Goal: Find specific page/section: Find specific page/section

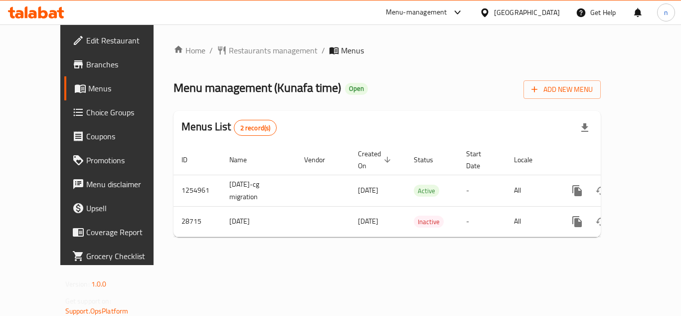
click at [231, 51] on span "Restaurants management" at bounding box center [273, 50] width 89 height 12
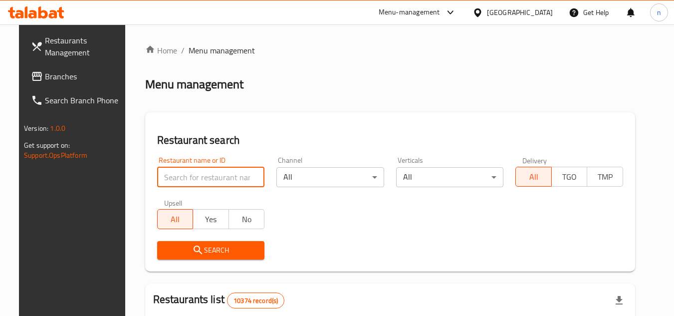
click at [215, 174] on input "search" at bounding box center [211, 177] width 108 height 20
paste input "14883"
type input "14883"
click button "Search" at bounding box center [211, 250] width 108 height 18
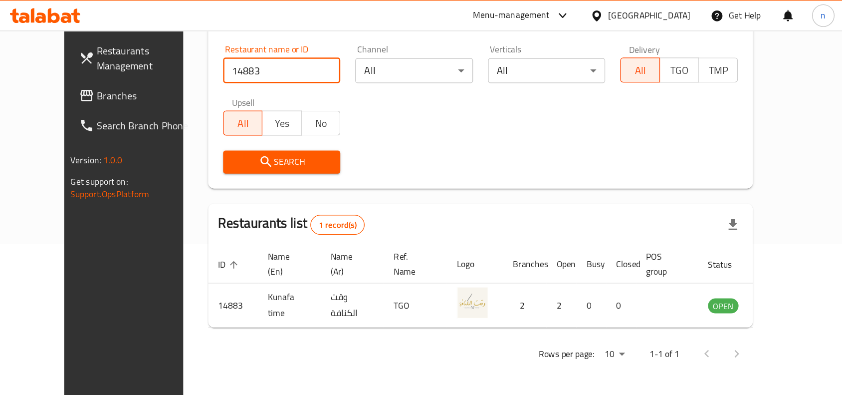
scroll to position [31, 0]
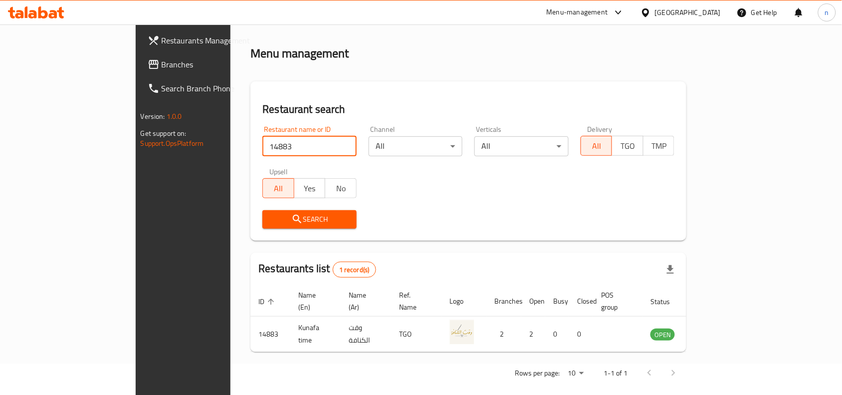
drag, startPoint x: 46, startPoint y: 56, endPoint x: 61, endPoint y: 96, distance: 43.1
click at [140, 56] on link "Branches" at bounding box center [208, 64] width 137 height 24
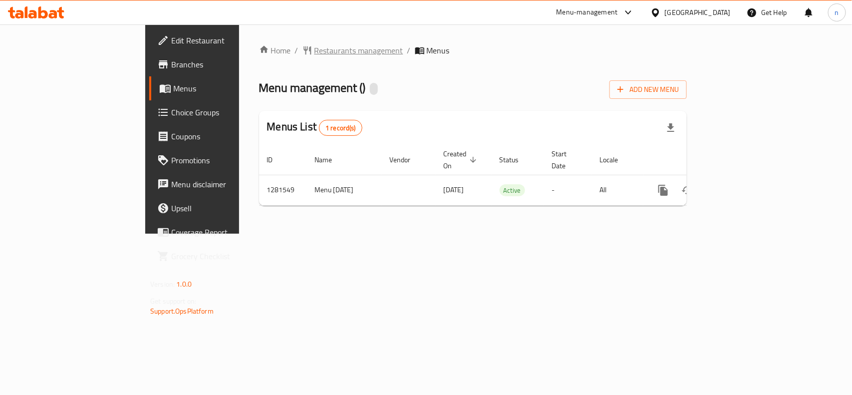
click at [314, 49] on span "Restaurants management" at bounding box center [358, 50] width 89 height 12
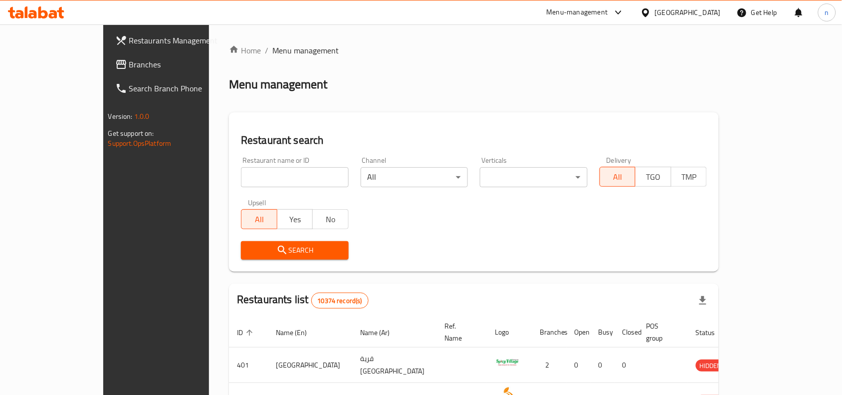
click at [262, 173] on input "search" at bounding box center [295, 177] width 108 height 20
paste input "694436"
type input "694436"
click button "Search" at bounding box center [295, 250] width 108 height 18
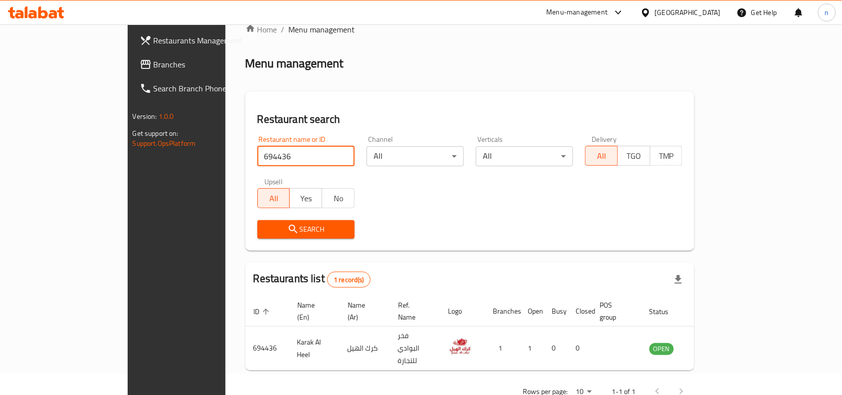
scroll to position [31, 0]
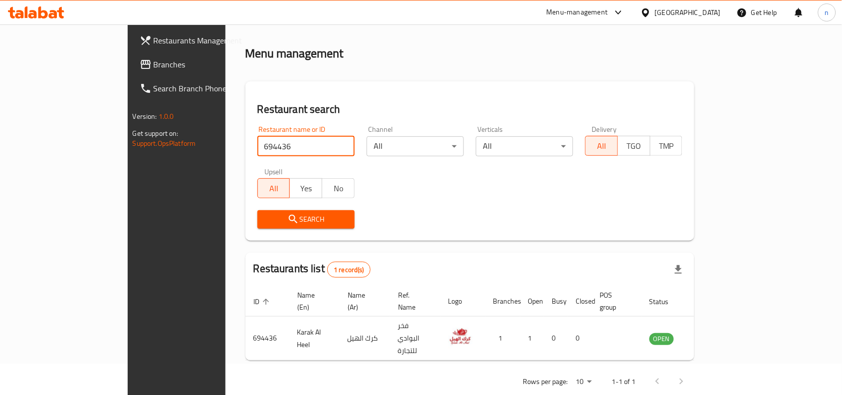
click at [132, 72] on link "Branches" at bounding box center [200, 64] width 137 height 24
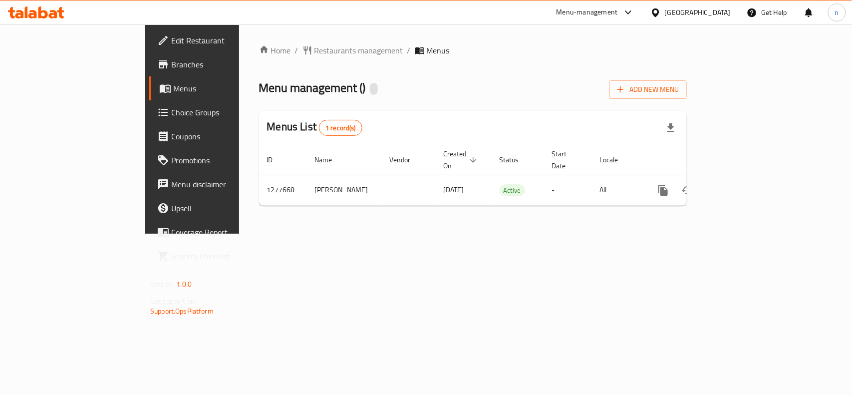
click at [314, 50] on span "Restaurants management" at bounding box center [358, 50] width 89 height 12
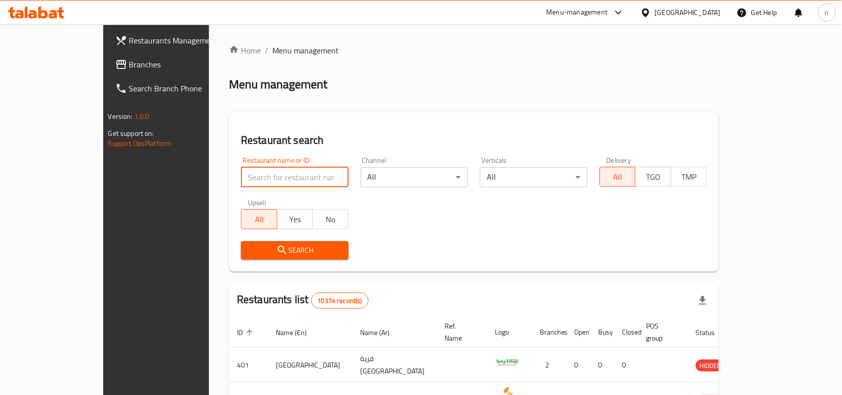
click at [265, 177] on input "search" at bounding box center [295, 177] width 108 height 20
paste input "692565"
type input "692565"
click button "Search" at bounding box center [295, 250] width 108 height 18
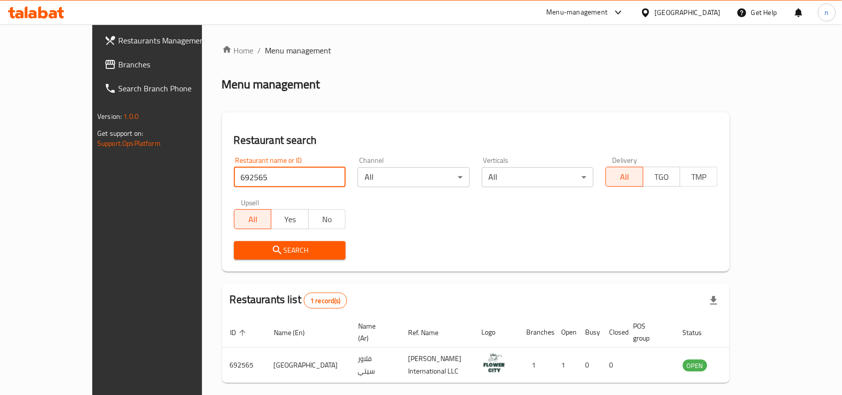
scroll to position [31, 0]
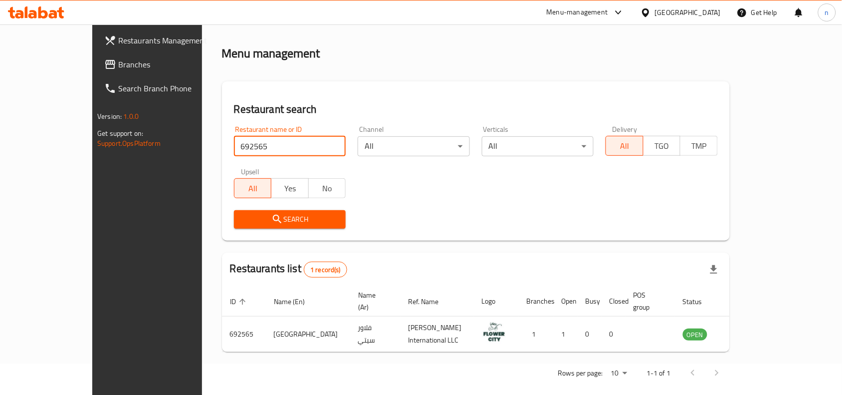
click at [118, 65] on span "Branches" at bounding box center [171, 64] width 107 height 12
